Goal: Task Accomplishment & Management: Use online tool/utility

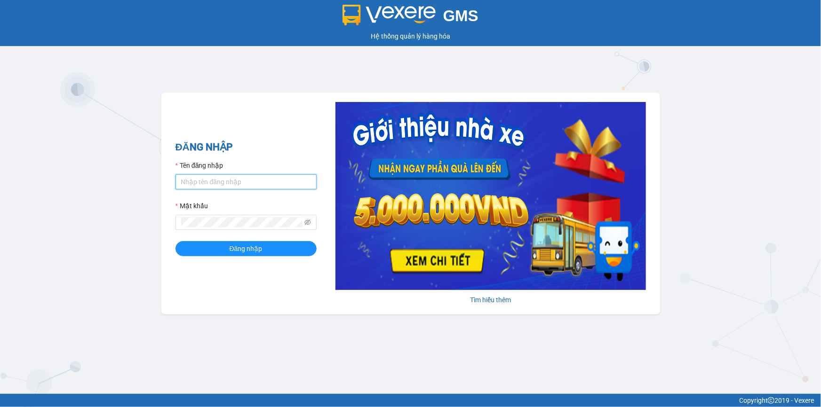
click at [240, 183] on input "Tên đăng nhập" at bounding box center [245, 182] width 141 height 15
drag, startPoint x: 240, startPoint y: 174, endPoint x: 176, endPoint y: 179, distance: 64.2
click at [176, 179] on input "khanhhg.minhtam" at bounding box center [245, 182] width 141 height 15
type input "khanhhg.minhtam"
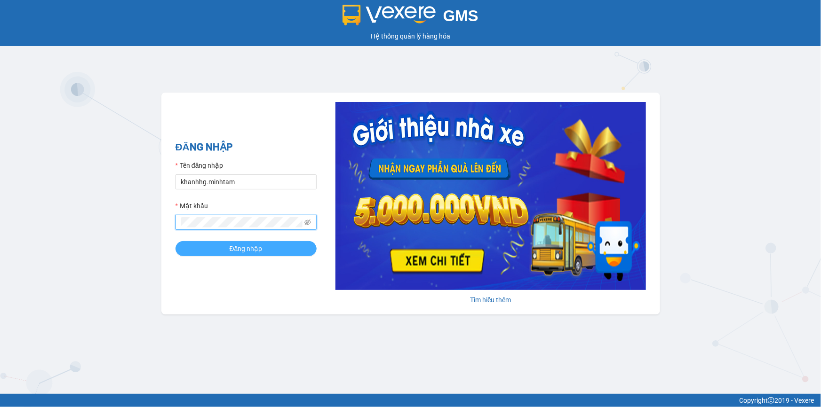
click at [191, 244] on button "Đăng nhập" at bounding box center [245, 248] width 141 height 15
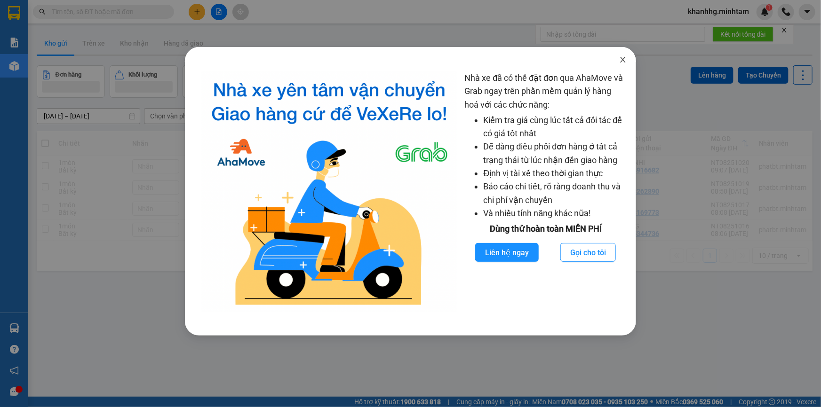
click at [626, 59] on icon "close" at bounding box center [623, 60] width 8 height 8
